Goal: Information Seeking & Learning: Learn about a topic

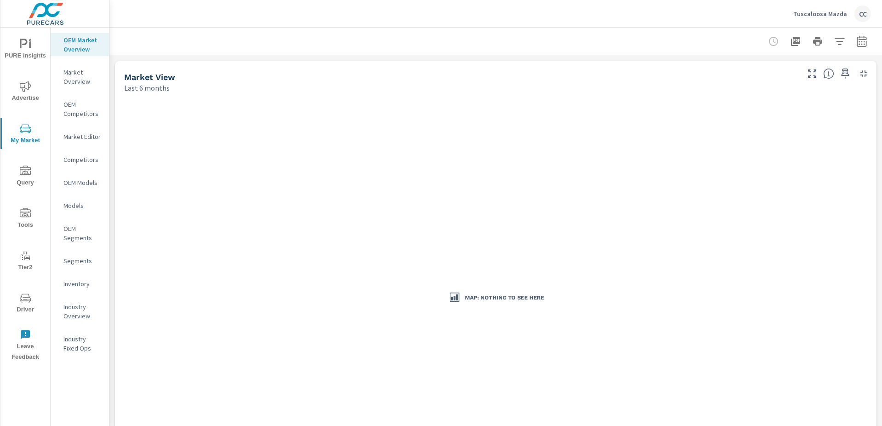
scroll to position [1293, 0]
click at [834, 19] on div "Tuscaloosa Mazda CC" at bounding box center [833, 14] width 78 height 17
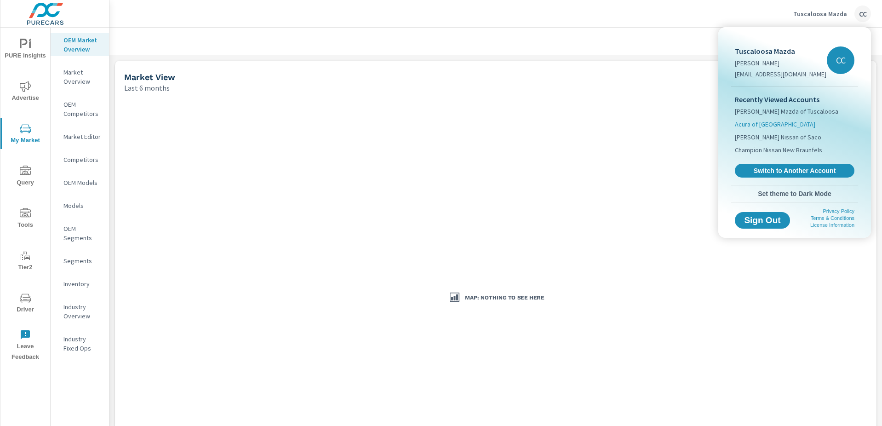
click at [779, 127] on li "Acura of [GEOGRAPHIC_DATA]" at bounding box center [795, 124] width 120 height 13
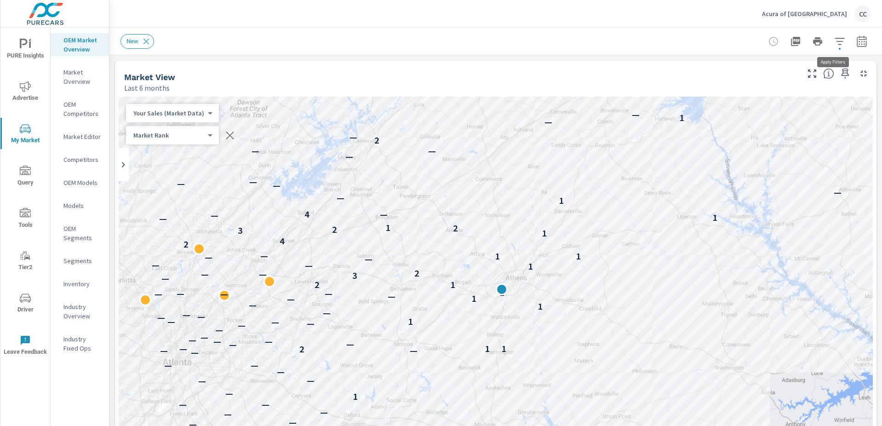
click at [834, 42] on icon "button" at bounding box center [839, 41] width 11 height 11
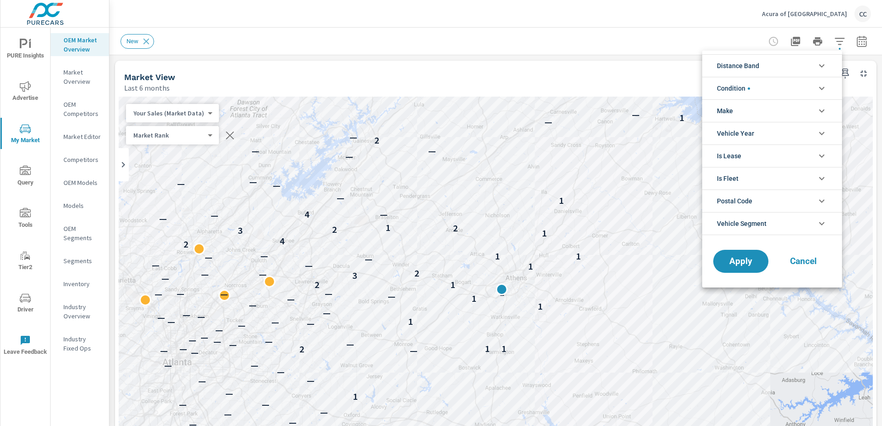
click at [771, 69] on li "Distance Band" at bounding box center [772, 65] width 140 height 23
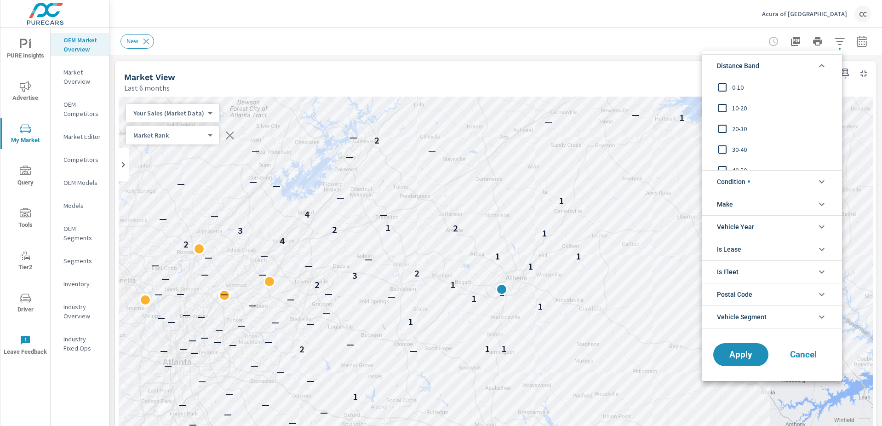
click at [753, 84] on span "0-10" at bounding box center [782, 87] width 101 height 11
click at [740, 104] on span "10-20" at bounding box center [782, 108] width 101 height 11
click at [739, 125] on span "20-30" at bounding box center [782, 128] width 101 height 11
click at [745, 175] on span "Condition" at bounding box center [733, 182] width 33 height 22
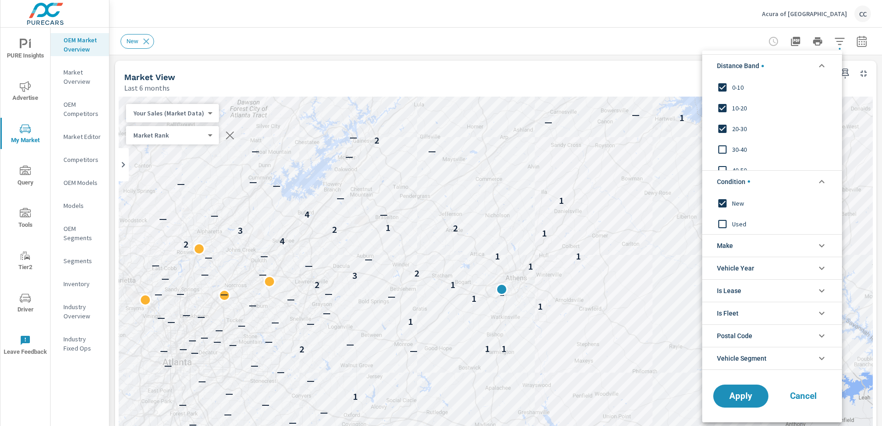
click at [741, 247] on li "Make" at bounding box center [772, 245] width 140 height 23
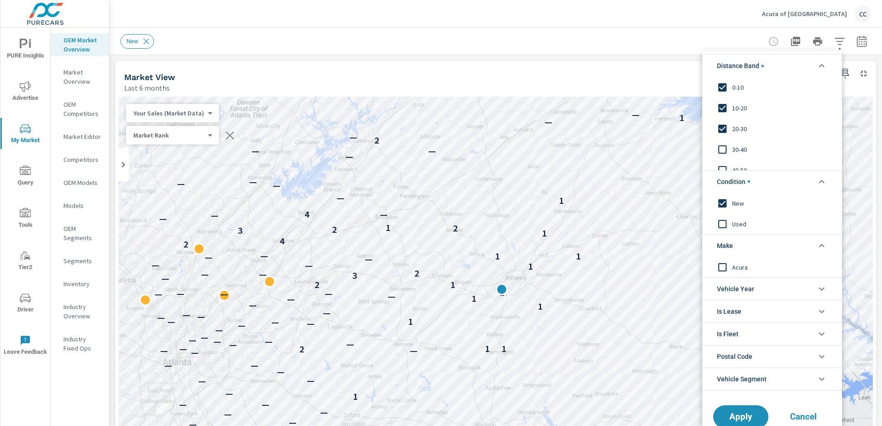
click at [739, 269] on span "Acura" at bounding box center [782, 266] width 101 height 11
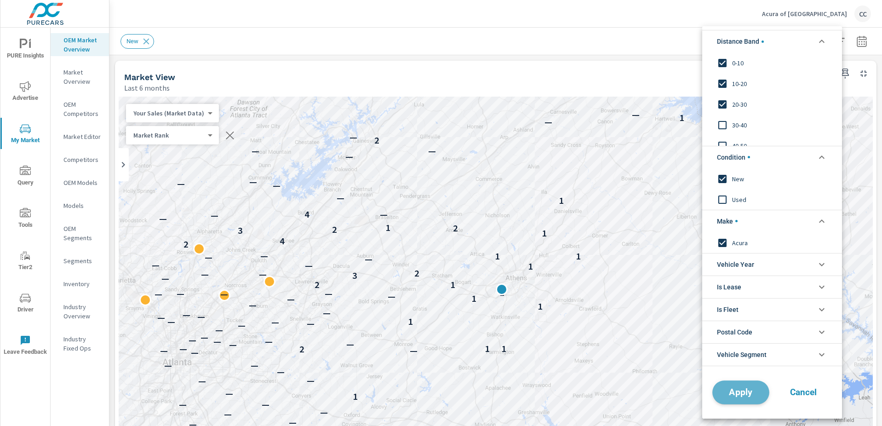
click at [740, 396] on span "Apply" at bounding box center [741, 392] width 38 height 9
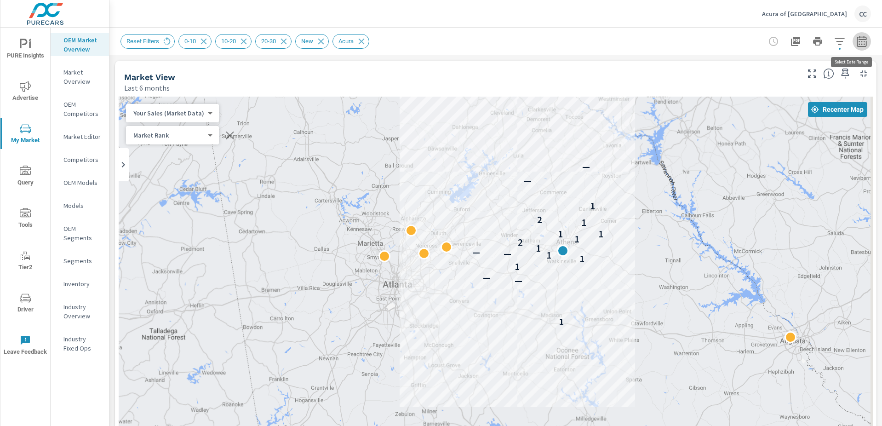
click at [857, 42] on icon "button" at bounding box center [862, 41] width 11 height 11
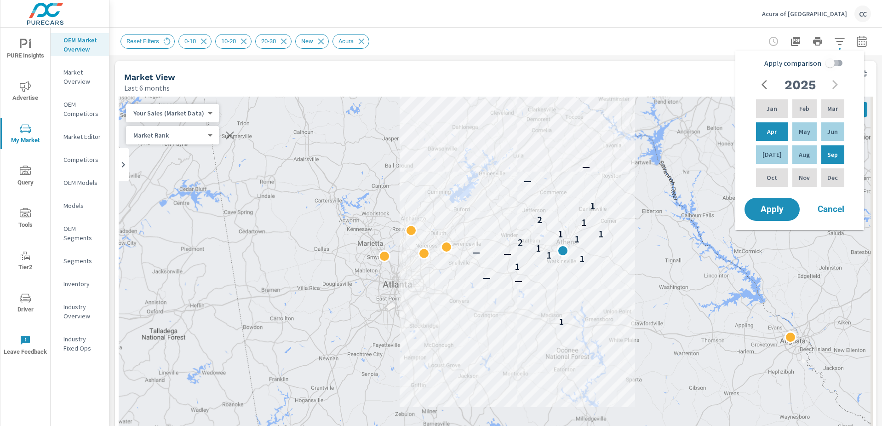
click at [834, 63] on input "Apply comparison" at bounding box center [830, 62] width 52 height 17
checkbox input "true"
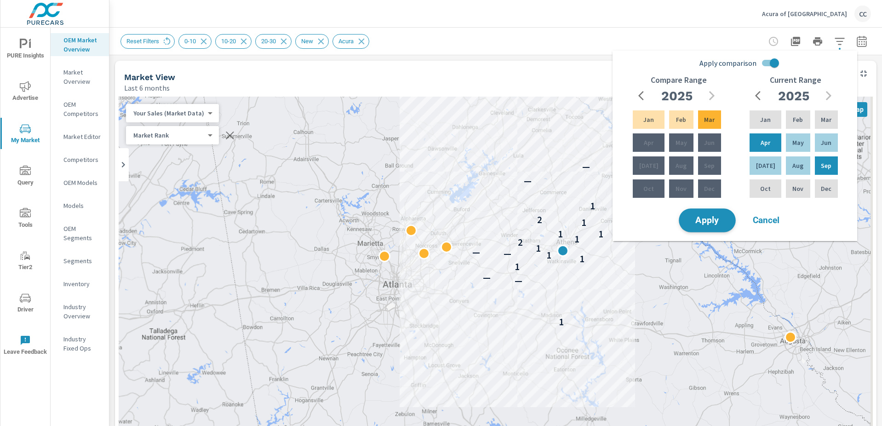
click at [726, 219] on span "Apply" at bounding box center [708, 220] width 38 height 9
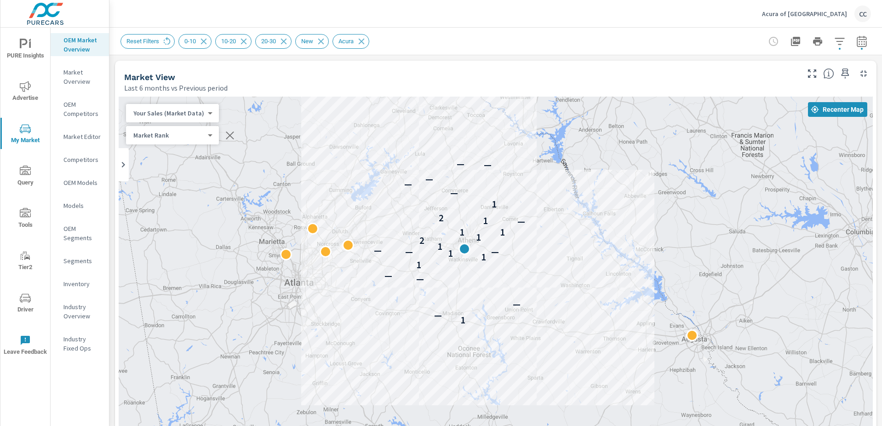
drag, startPoint x: 730, startPoint y: 255, endPoint x: 630, endPoint y: 184, distance: 122.7
click at [630, 184] on div "1 — — — — 1 1 1 — — — 1 1 2 1 1 1 — 1 2 1 — — — — —" at bounding box center [496, 353] width 754 height 512
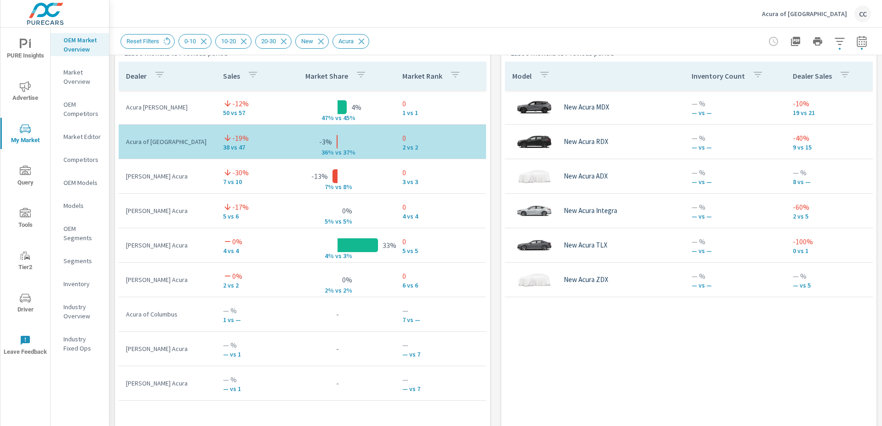
scroll to position [610, 0]
